Goal: Information Seeking & Learning: Check status

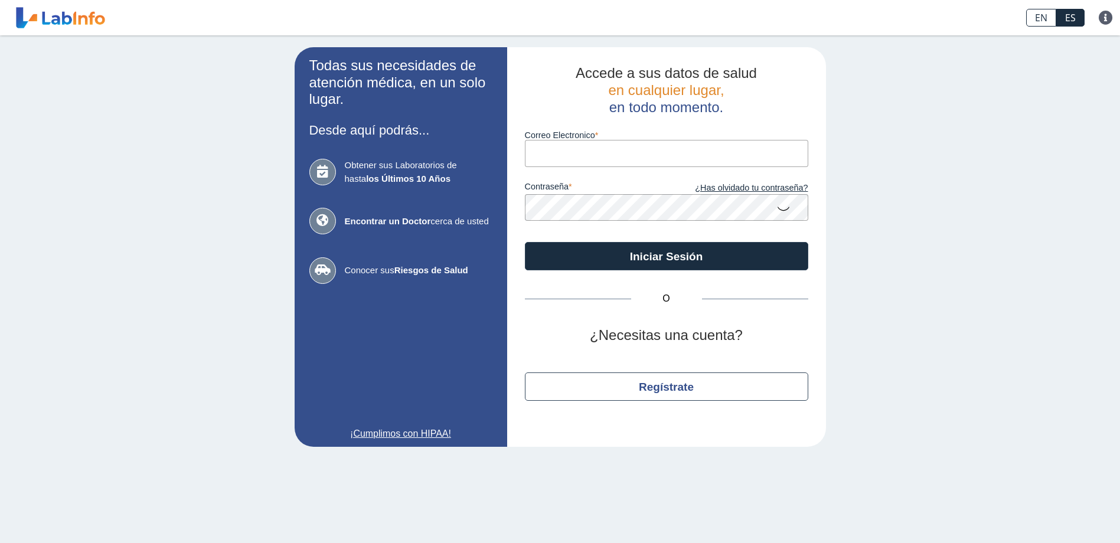
click at [608, 156] on input "Correo Electronico" at bounding box center [666, 153] width 283 height 27
type input "[EMAIL_ADDRESS][DOMAIN_NAME]"
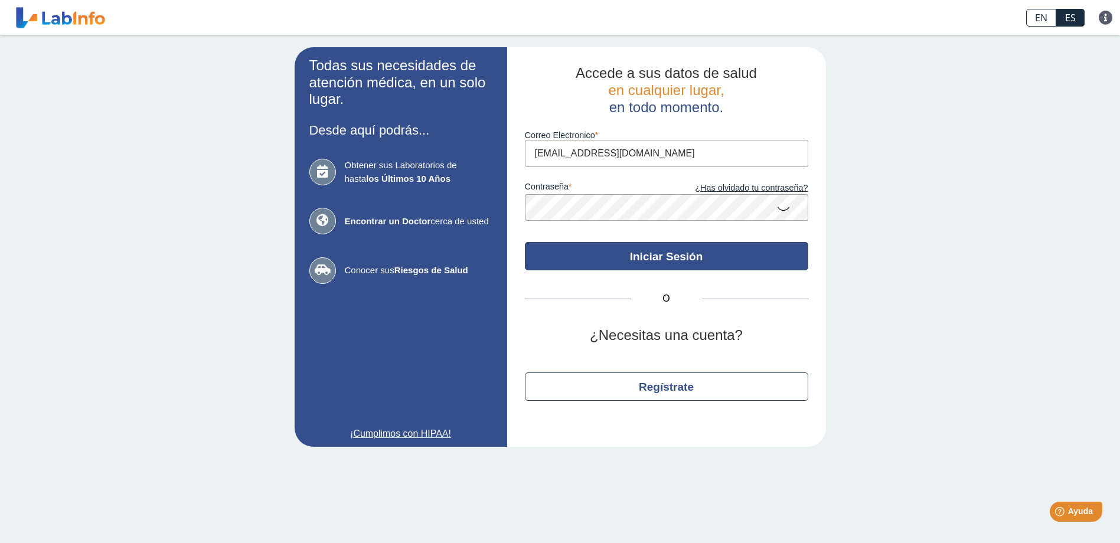
click at [680, 260] on button "Iniciar Sesión" at bounding box center [666, 256] width 283 height 28
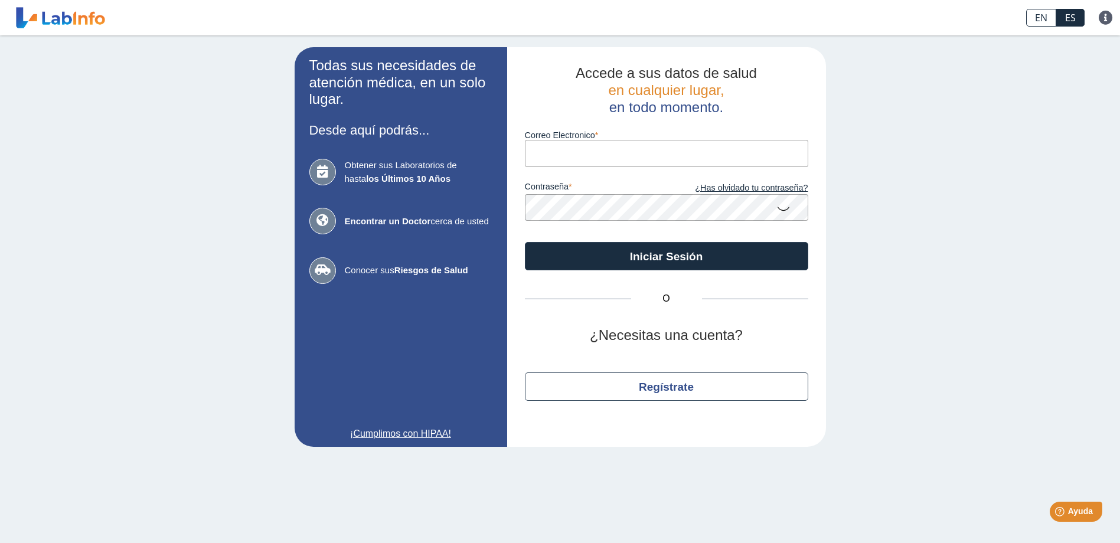
click at [642, 161] on input "Correo Electronico" at bounding box center [666, 153] width 283 height 27
type input "[EMAIL_ADDRESS][DOMAIN_NAME]"
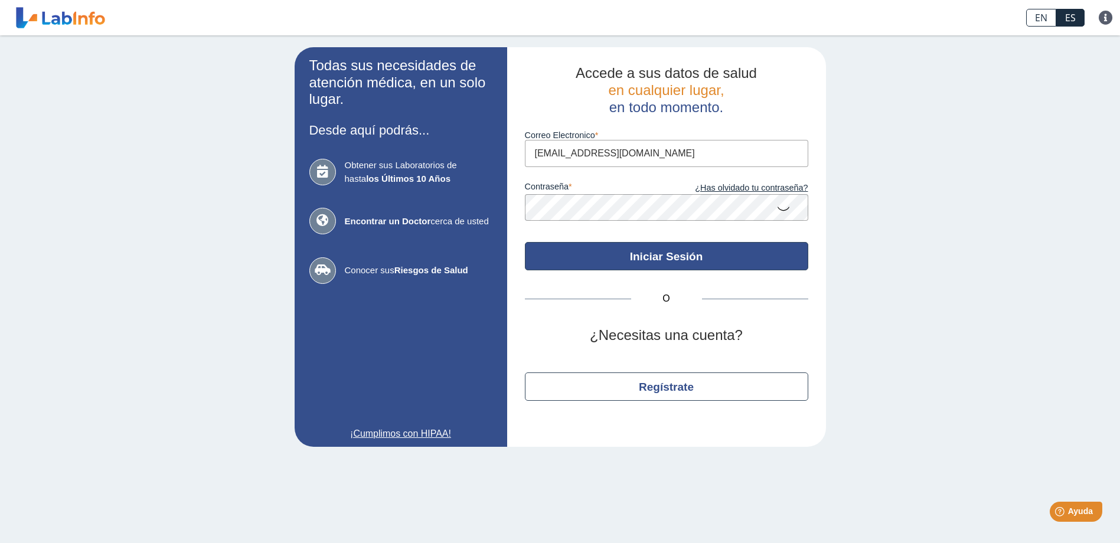
click at [675, 266] on button "Iniciar Sesión" at bounding box center [666, 256] width 283 height 28
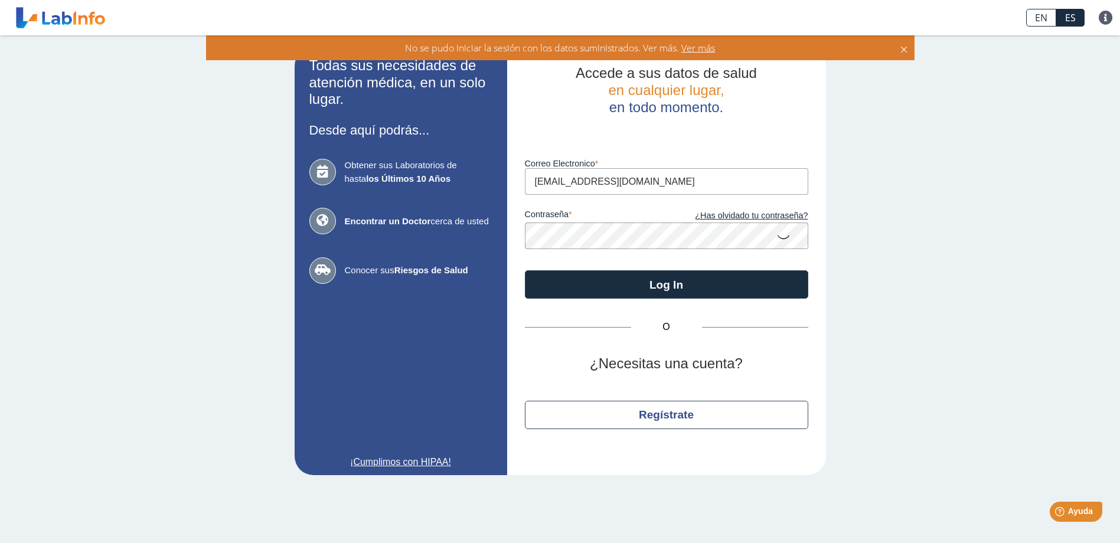
click at [699, 49] on span "Ver más" at bounding box center [697, 47] width 36 height 13
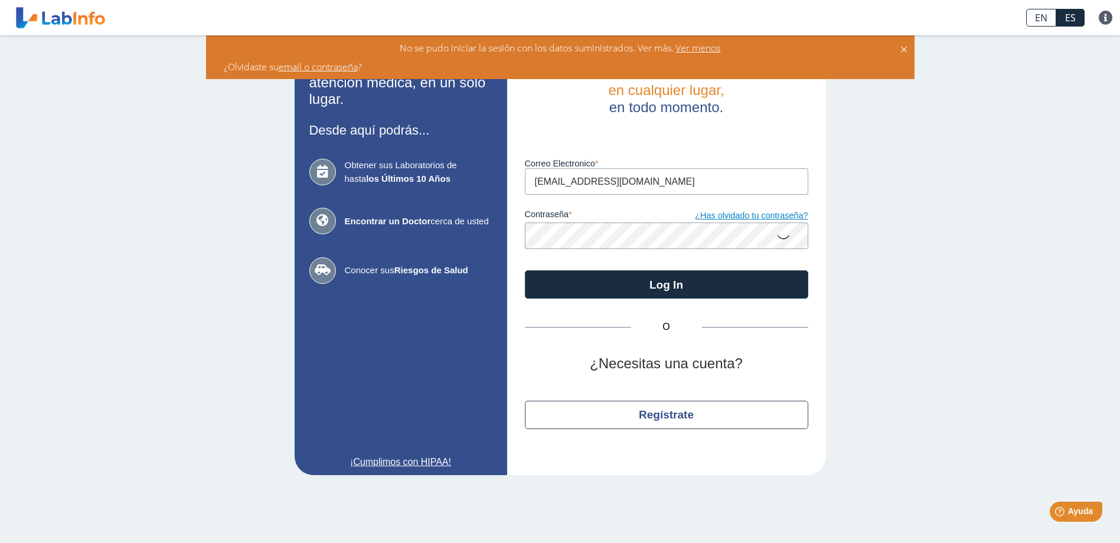
click at [733, 213] on link "¿Has olvidado tu contraseña?" at bounding box center [738, 216] width 142 height 13
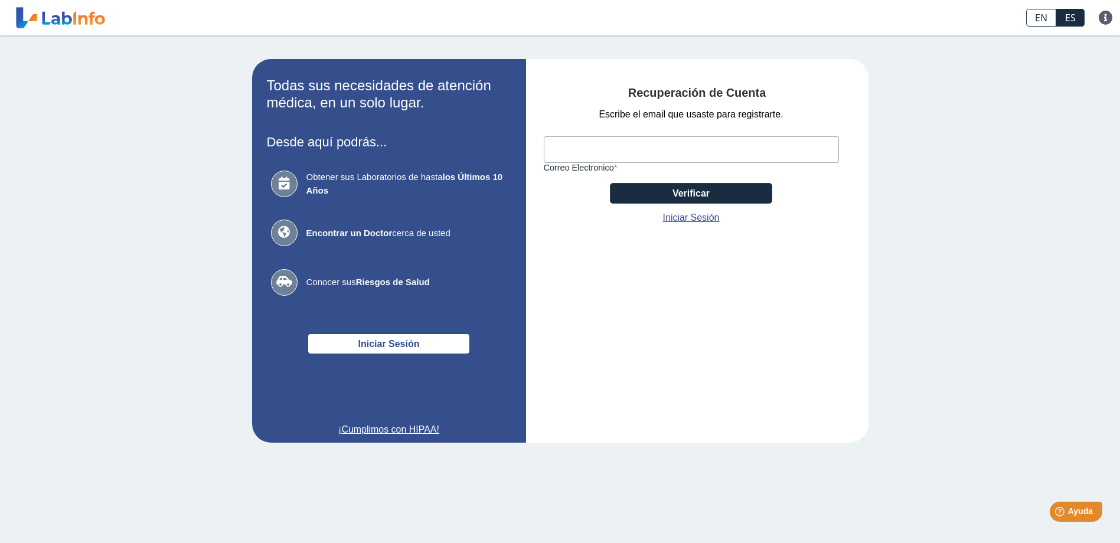
click at [649, 149] on input "Correo Electronico" at bounding box center [691, 149] width 295 height 27
type input "[EMAIL_ADDRESS][DOMAIN_NAME]"
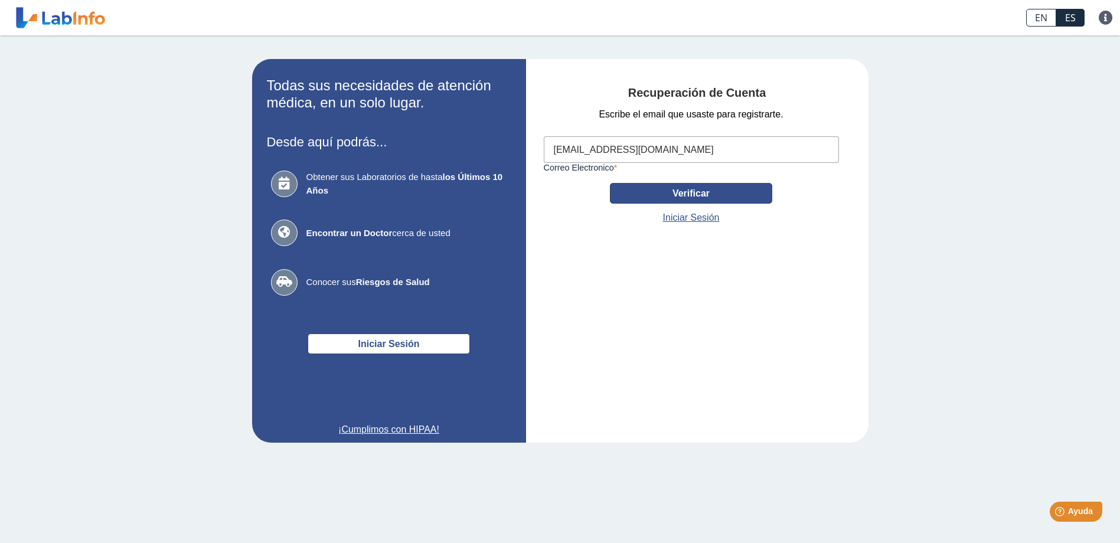
click at [695, 190] on button "Verificar" at bounding box center [691, 193] width 162 height 21
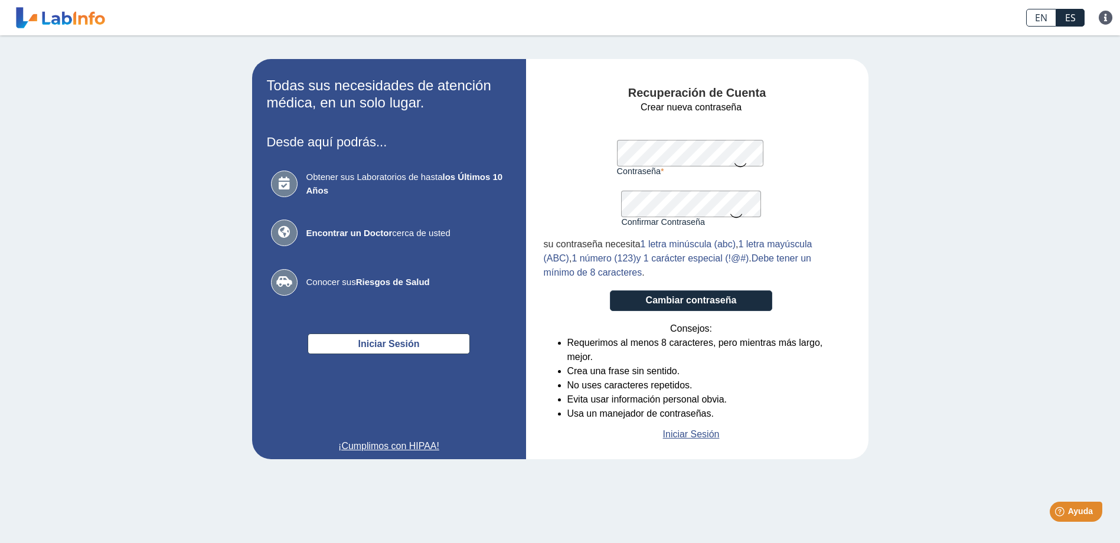
click at [738, 164] on icon at bounding box center [740, 164] width 14 height 23
click at [805, 129] on form "Crear nueva contraseña Contraseña Una contraseña válida es requerida Confirmar …" at bounding box center [691, 270] width 295 height 341
click at [690, 308] on button "Cambiar contraseña" at bounding box center [691, 300] width 162 height 21
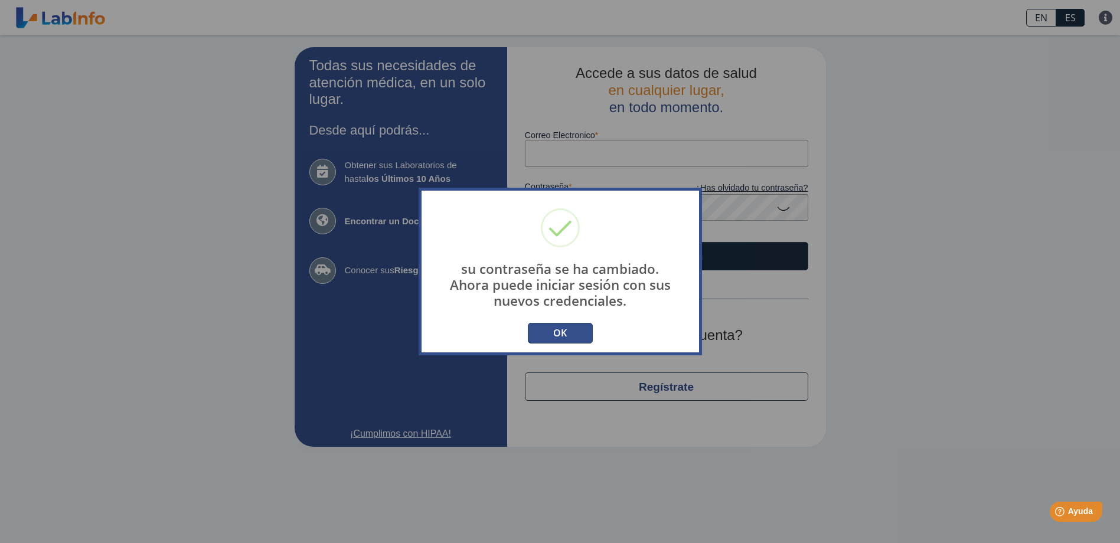
click at [548, 329] on button "OK" at bounding box center [560, 333] width 65 height 21
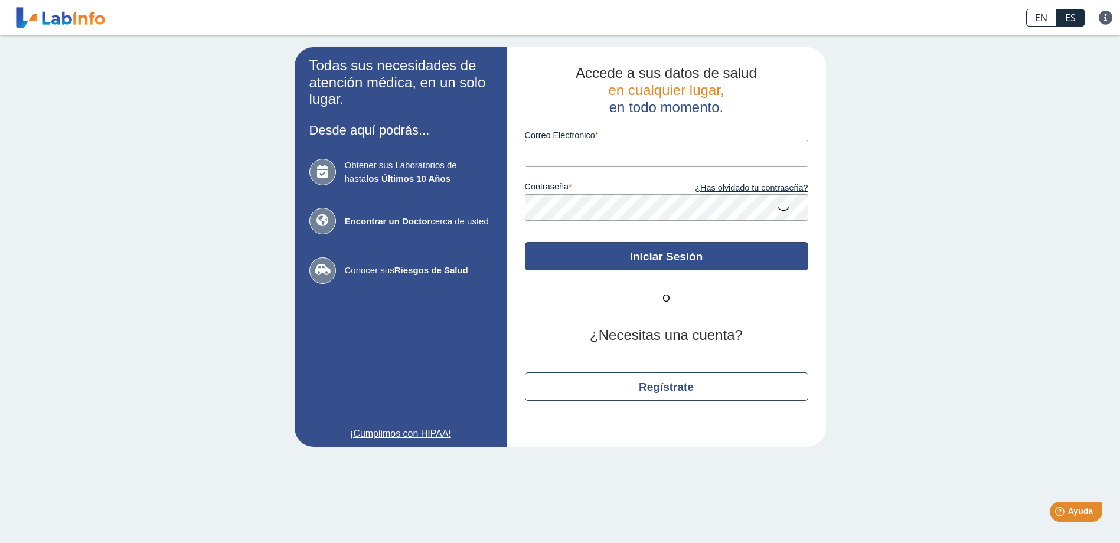
click at [632, 253] on button "Iniciar Sesión" at bounding box center [666, 256] width 283 height 28
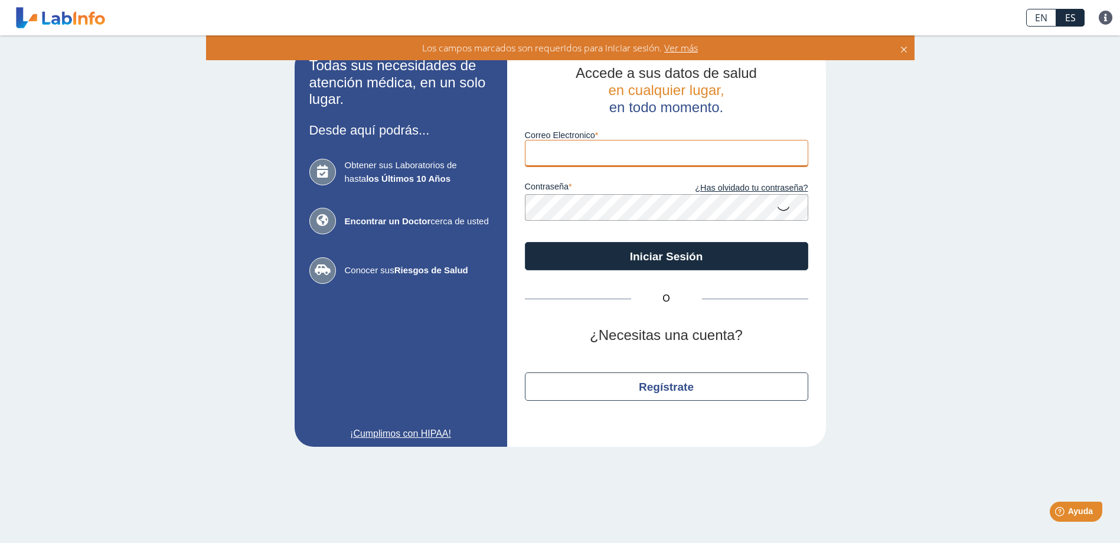
click at [613, 147] on input "Correo Electronico" at bounding box center [666, 153] width 283 height 27
type input "[EMAIL_ADDRESS][DOMAIN_NAME]"
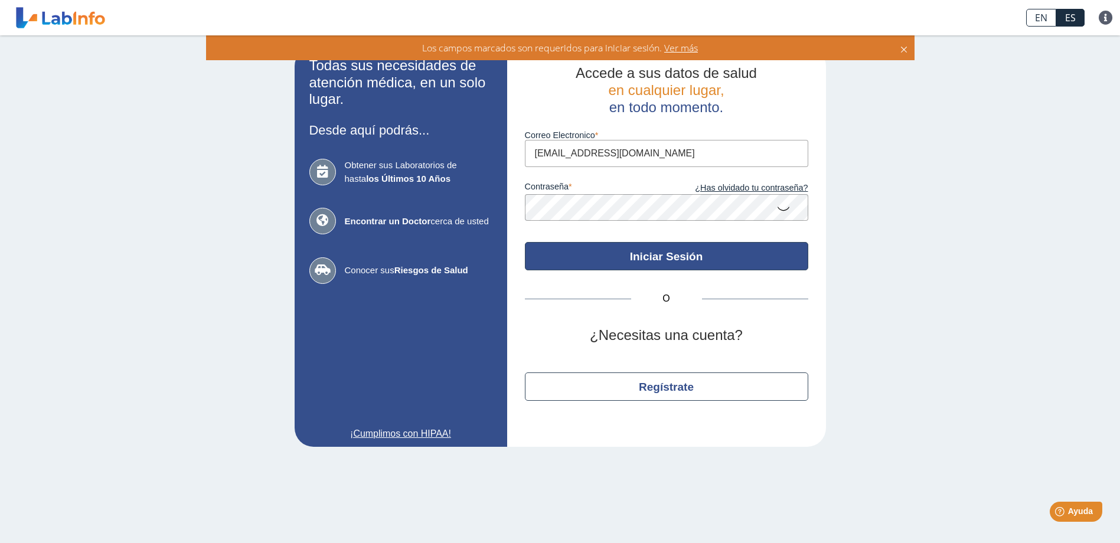
click at [622, 258] on button "Iniciar Sesión" at bounding box center [666, 256] width 283 height 28
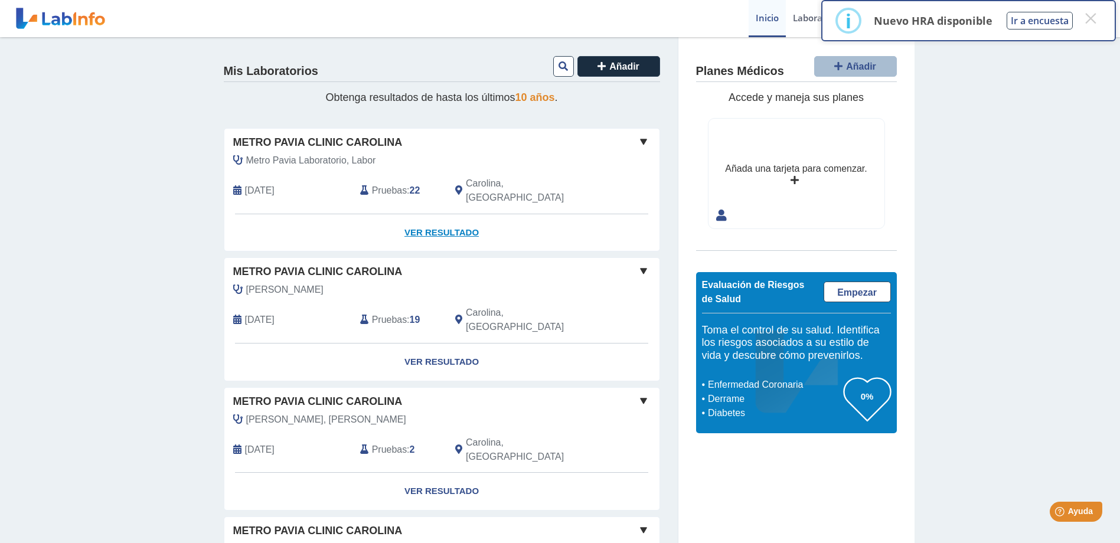
click at [439, 220] on link "Ver Resultado" at bounding box center [441, 232] width 435 height 37
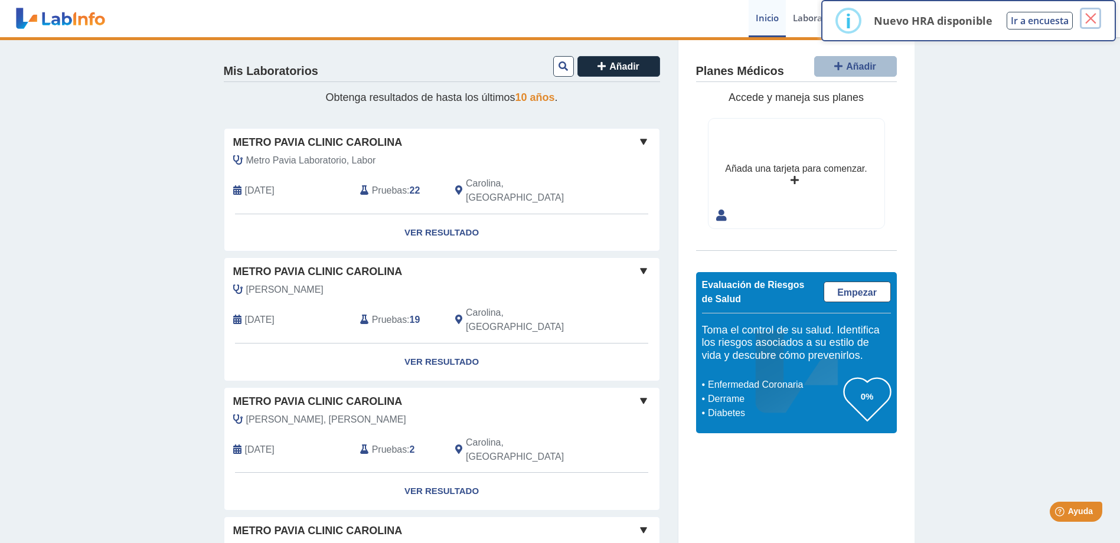
click at [1095, 18] on button "×" at bounding box center [1090, 18] width 21 height 21
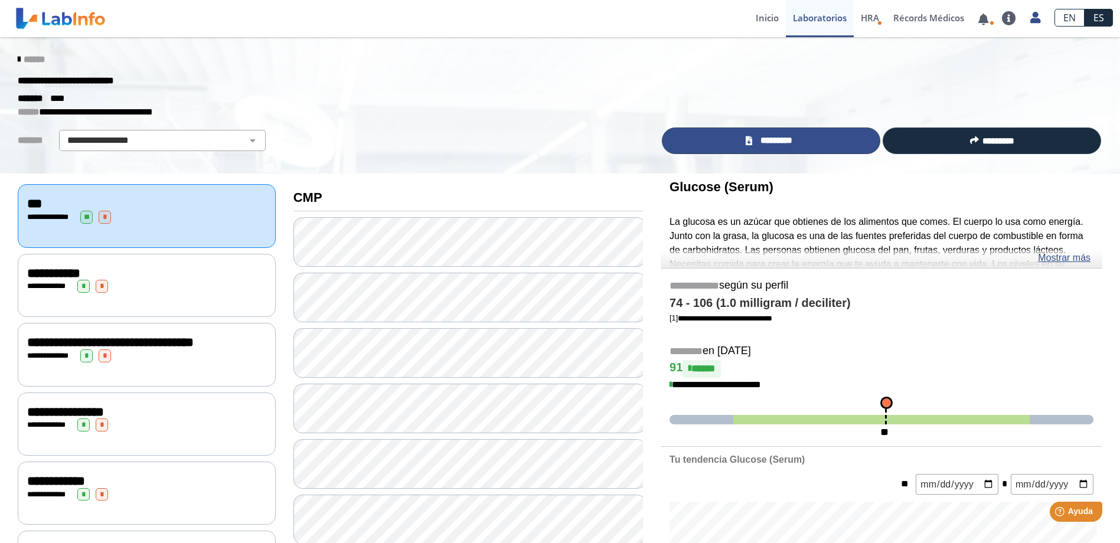
click at [779, 143] on span "*********" at bounding box center [776, 141] width 41 height 14
